Goal: Task Accomplishment & Management: Manage account settings

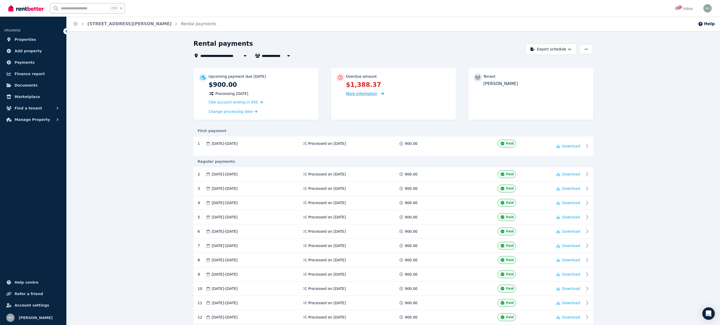
click at [367, 95] on span "More information" at bounding box center [361, 94] width 31 height 4
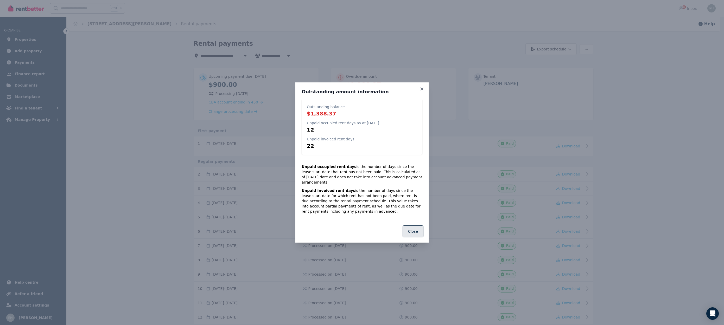
click at [414, 233] on button "Close" at bounding box center [413, 232] width 21 height 12
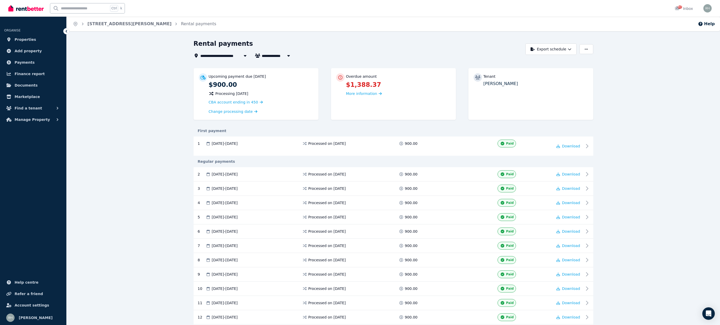
click at [509, 89] on div "Tenant [PERSON_NAME]" at bounding box center [531, 94] width 125 height 52
click at [227, 102] on span "CBA account ending in 450" at bounding box center [233, 102] width 49 height 4
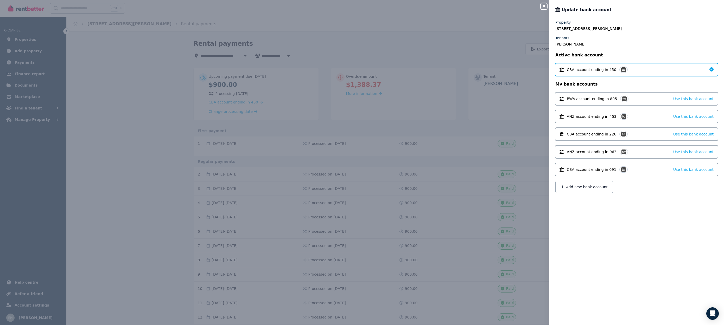
click at [541, 6] on icon "button" at bounding box center [544, 6] width 6 height 4
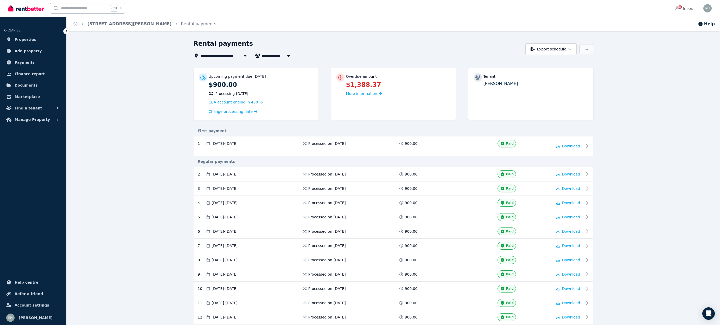
click at [584, 49] on button "button" at bounding box center [587, 49] width 14 height 10
click at [559, 73] on p "Update bank account" at bounding box center [567, 71] width 43 height 5
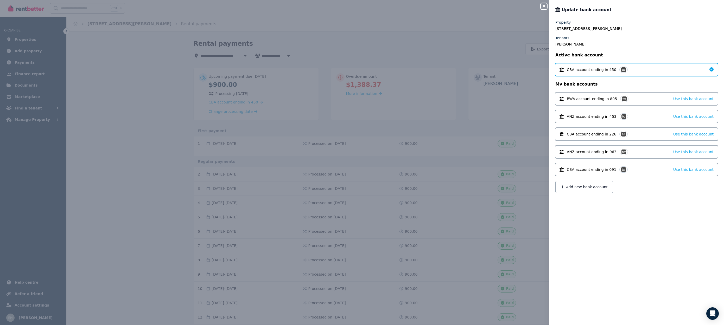
click at [547, 7] on icon "button" at bounding box center [544, 6] width 6 height 4
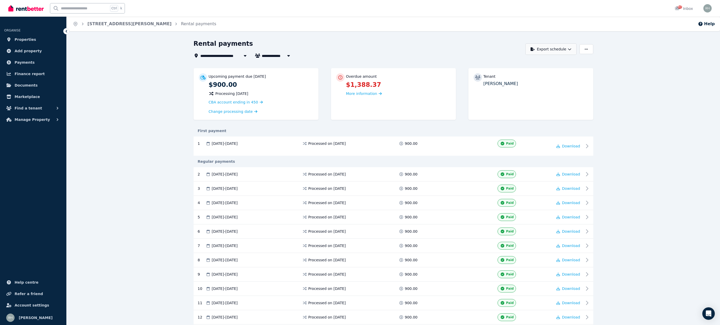
click at [563, 49] on button "Export schedule" at bounding box center [551, 48] width 51 height 11
click at [561, 28] on div "Home [STREET_ADDRESS][PERSON_NAME] Help" at bounding box center [394, 24] width 654 height 15
click at [149, 28] on ol "Home [STREET_ADDRESS][PERSON_NAME] payments" at bounding box center [145, 24] width 156 height 15
click at [134, 26] on link "[STREET_ADDRESS][PERSON_NAME]" at bounding box center [129, 23] width 84 height 5
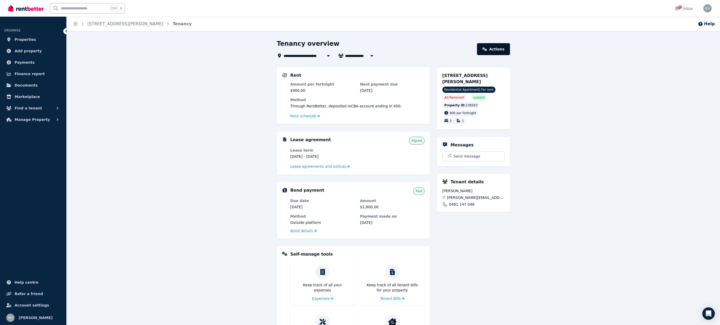
click at [501, 52] on link "Actions" at bounding box center [493, 49] width 33 height 12
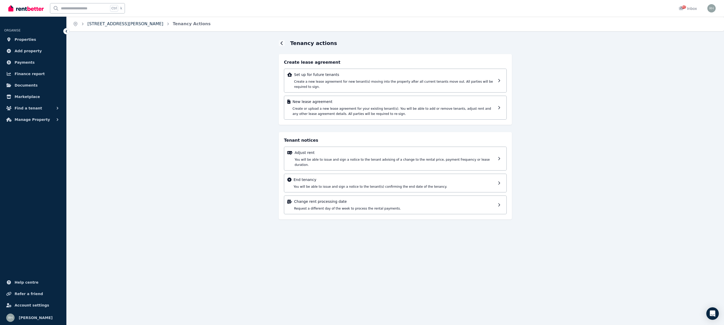
click at [111, 22] on link "[STREET_ADDRESS][PERSON_NAME]" at bounding box center [125, 23] width 76 height 5
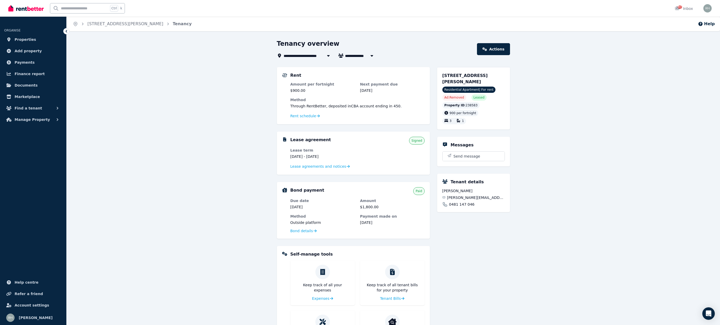
click at [153, 121] on div "**********" at bounding box center [394, 208] width 654 height 336
click at [304, 119] on span "Rent schedule" at bounding box center [304, 115] width 26 height 5
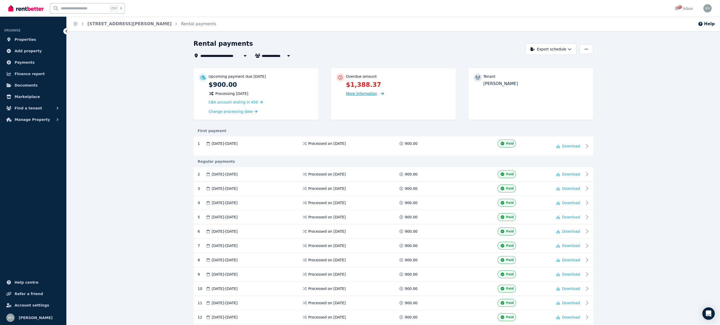
click at [355, 94] on span "More information" at bounding box center [361, 94] width 31 height 4
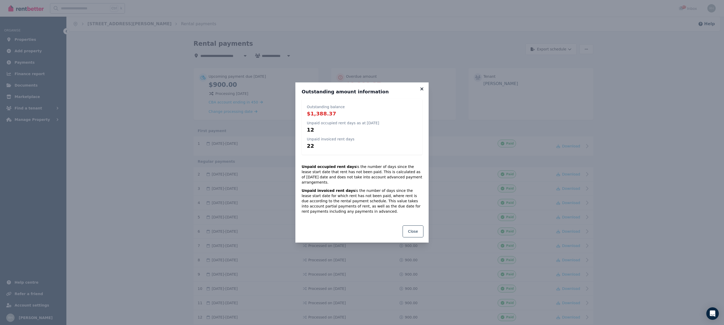
click at [421, 91] on icon at bounding box center [421, 89] width 5 height 5
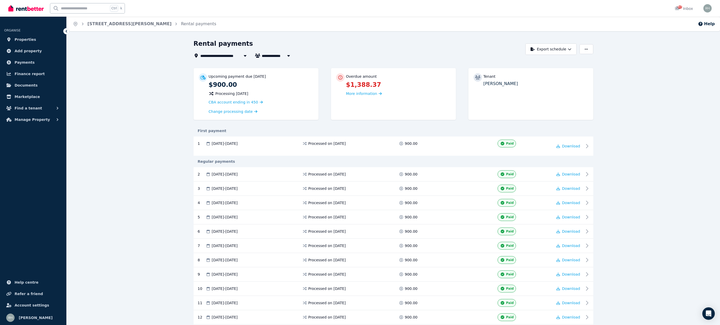
click at [586, 94] on div "Tenant [PERSON_NAME]" at bounding box center [531, 94] width 125 height 52
click at [652, 84] on div "**********" at bounding box center [394, 255] width 654 height 430
click at [586, 50] on icon "button" at bounding box center [586, 49] width 3 height 4
click at [572, 62] on div "Adjust Rent" at bounding box center [568, 61] width 43 height 5
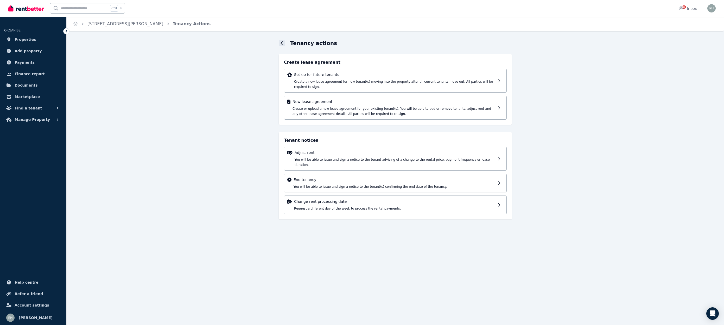
click at [282, 41] on icon at bounding box center [282, 43] width 3 height 4
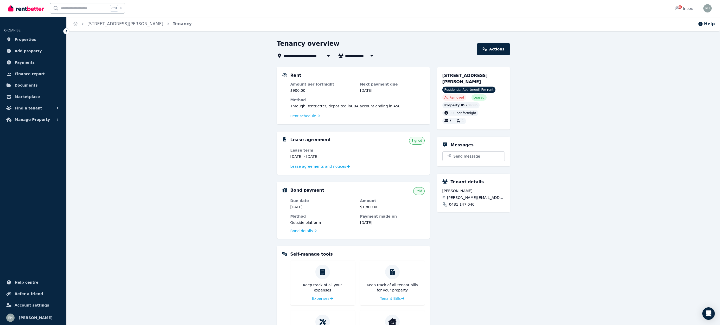
click at [250, 104] on div "**********" at bounding box center [394, 208] width 654 height 336
